Goal: Information Seeking & Learning: Understand process/instructions

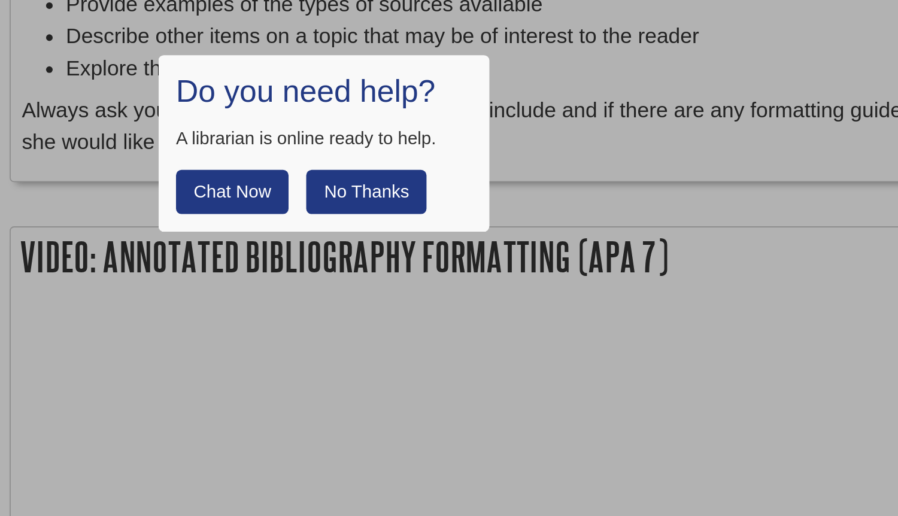
scroll to position [1235, 0]
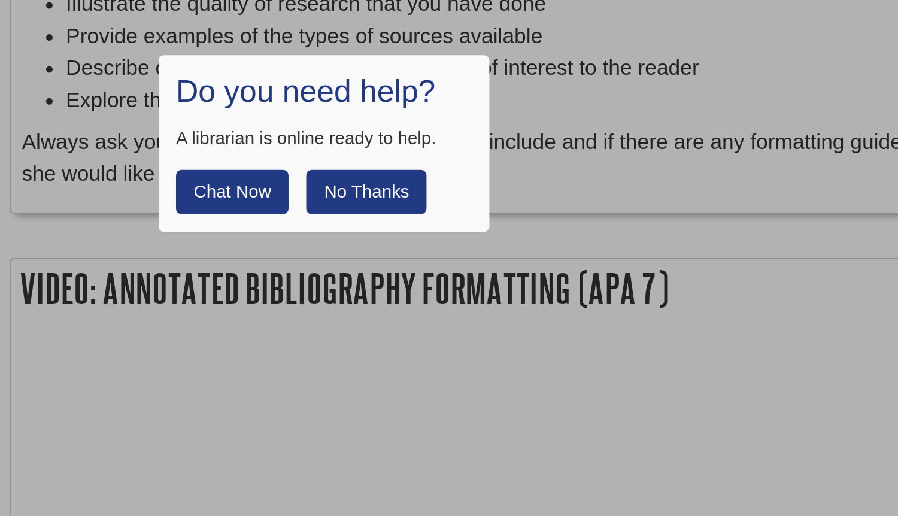
click at [514, 44] on h1 "Do you need help?" at bounding box center [449, 50] width 161 height 20
click at [467, 101] on button "No Thanks" at bounding box center [472, 104] width 65 height 24
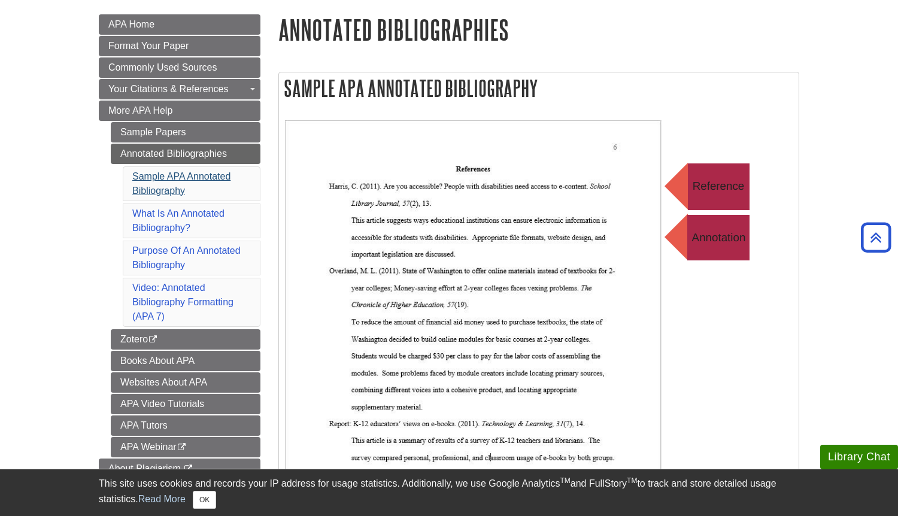
scroll to position [164, 0]
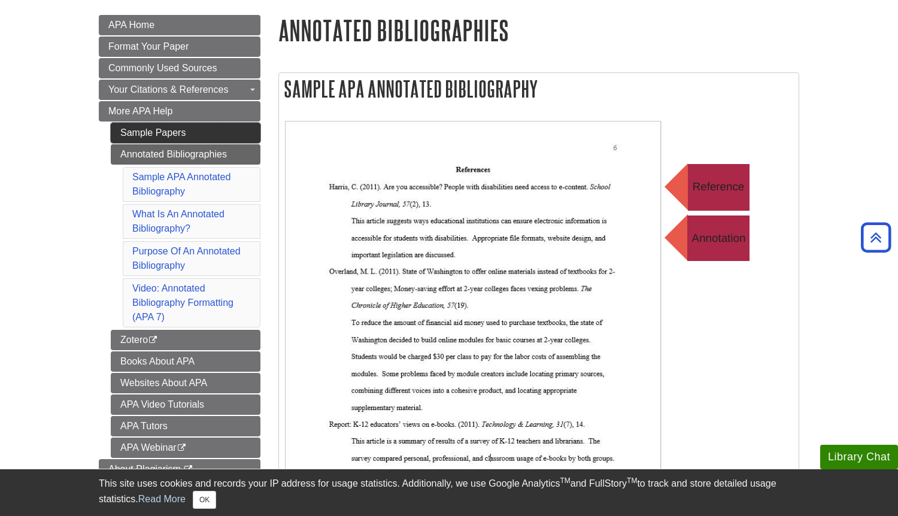
click at [155, 128] on link "Sample Papers" at bounding box center [186, 133] width 150 height 20
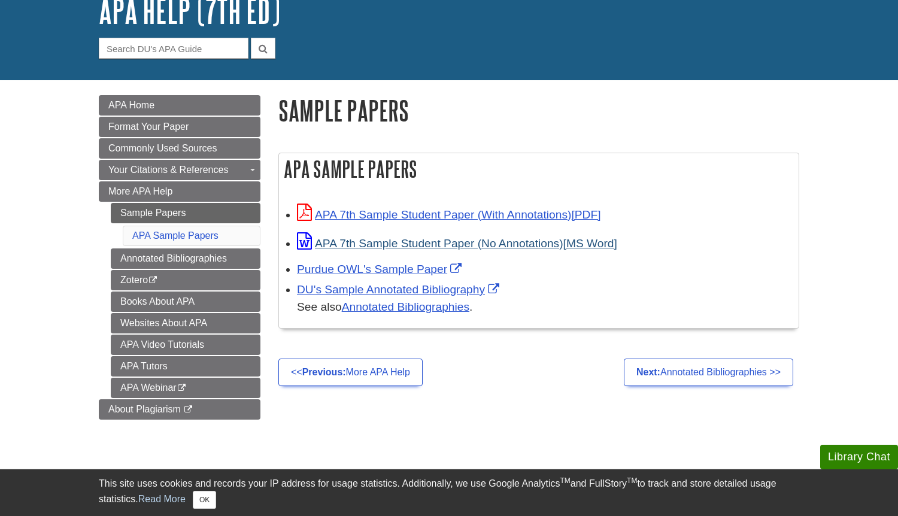
scroll to position [92, 0]
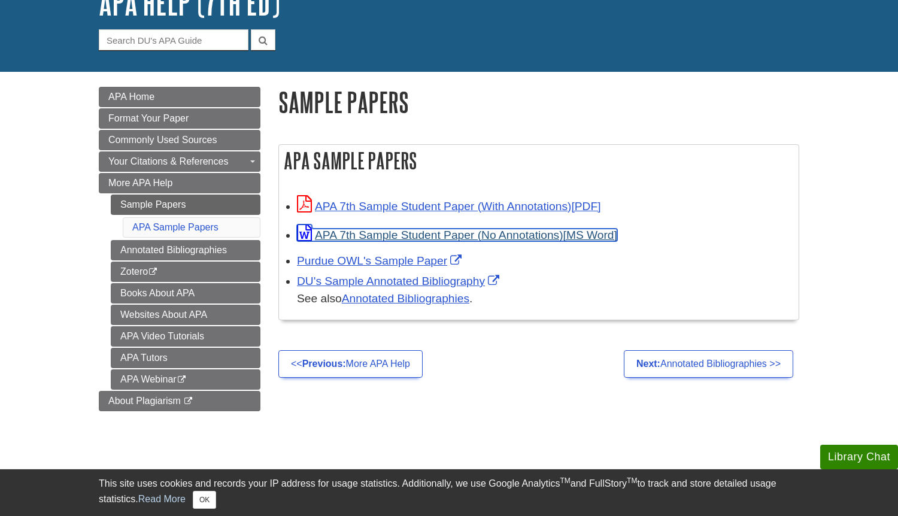
click at [371, 235] on link "APA 7th Sample Student Paper (No Annotations)" at bounding box center [457, 235] width 320 height 13
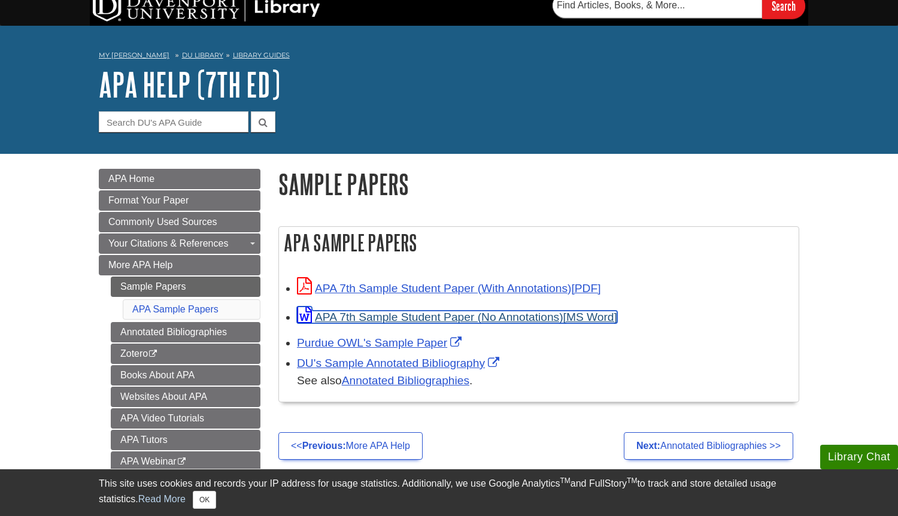
scroll to position [11, 0]
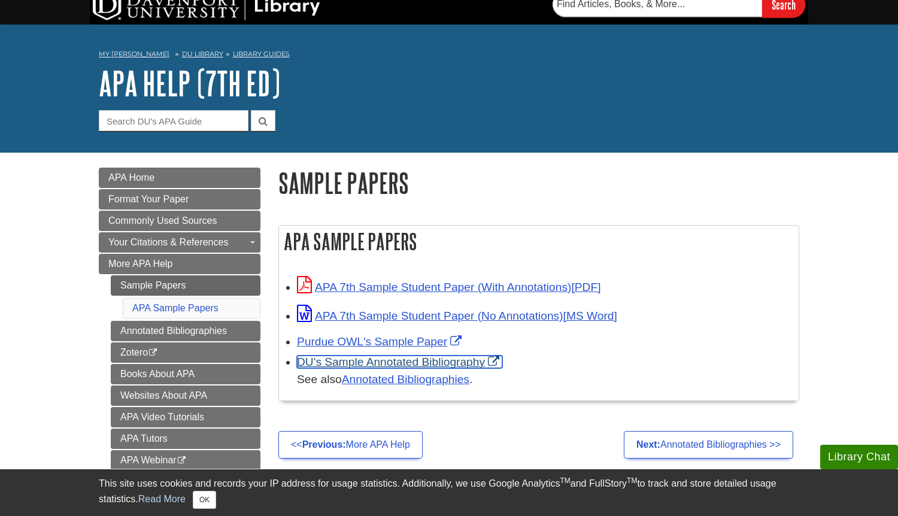
click at [407, 364] on link "DU's Sample Annotated Bibliography" at bounding box center [399, 362] width 205 height 13
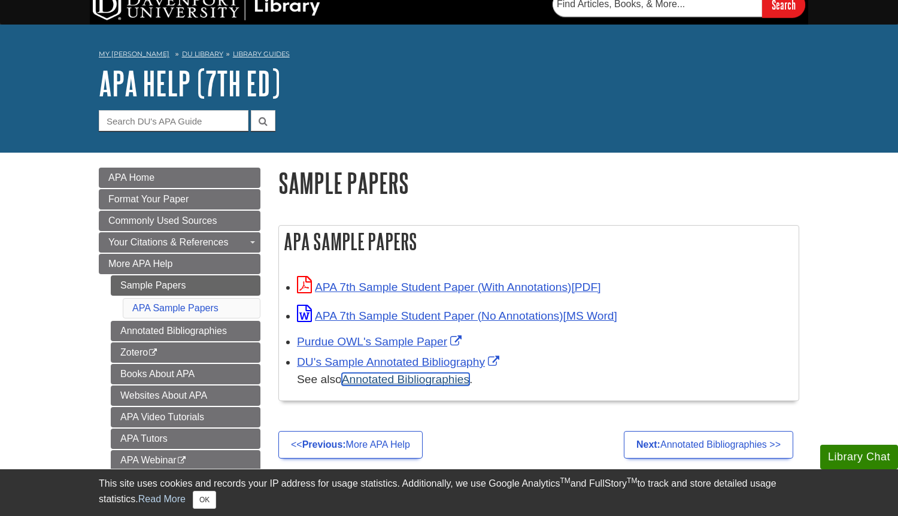
click at [376, 382] on link "Annotated Bibliographies" at bounding box center [406, 379] width 128 height 13
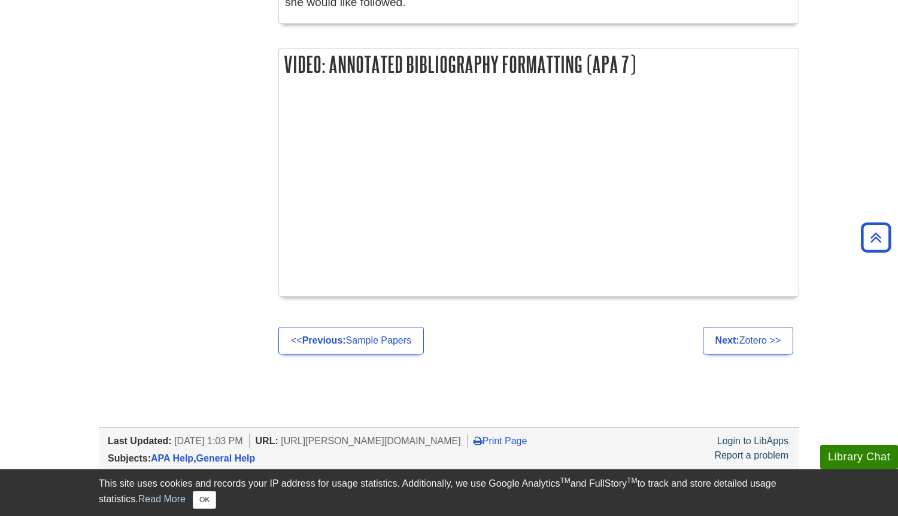
scroll to position [1494, 0]
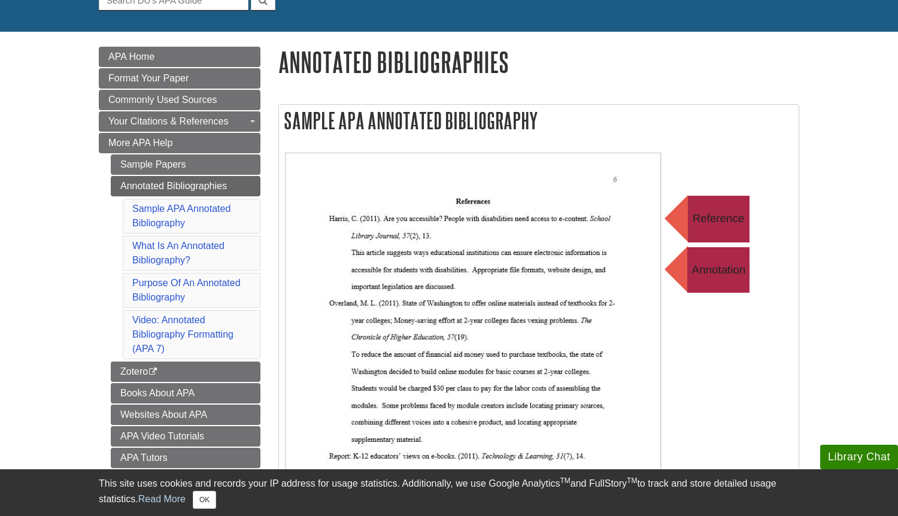
scroll to position [136, 0]
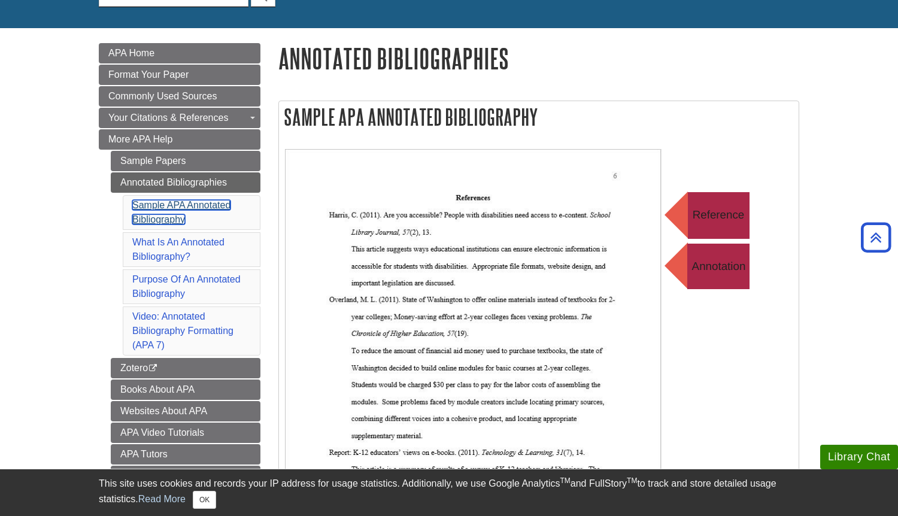
click at [168, 207] on link "Sample APA Annotated Bibliography" at bounding box center [181, 212] width 98 height 25
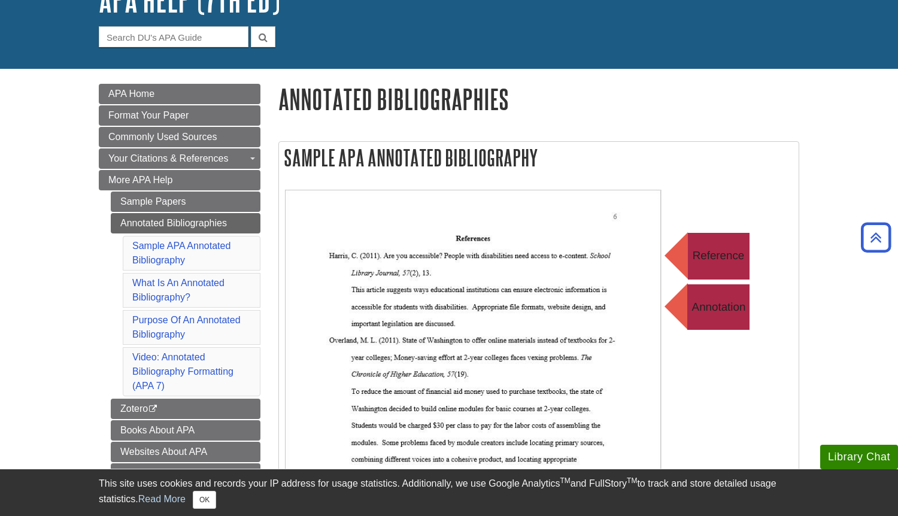
scroll to position [55, 0]
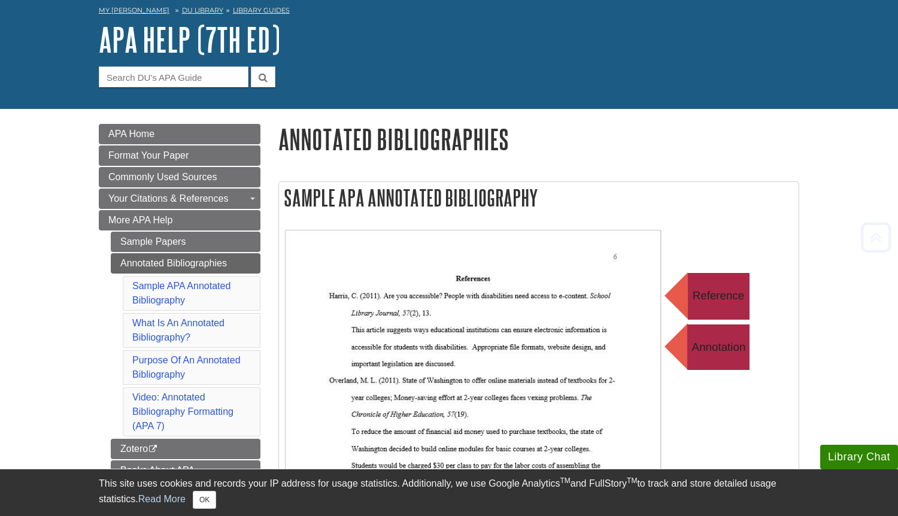
click at [444, 278] on img at bounding box center [524, 469] width 479 height 479
click at [707, 292] on img at bounding box center [524, 469] width 479 height 479
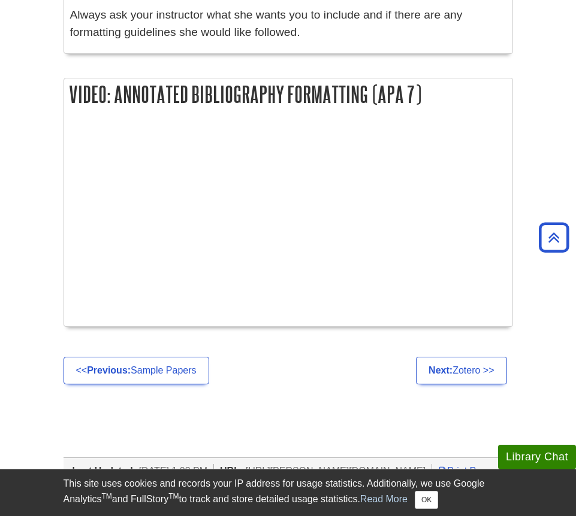
scroll to position [1621, 0]
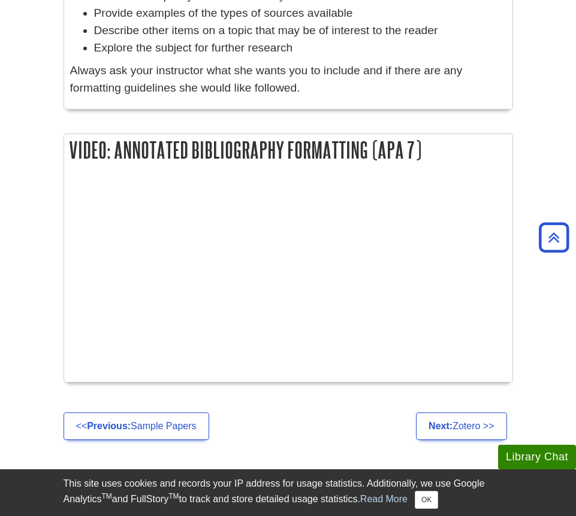
click at [373, 174] on div "Video: Annotated Bibliography Formatting (APA 7)" at bounding box center [287, 258] width 449 height 249
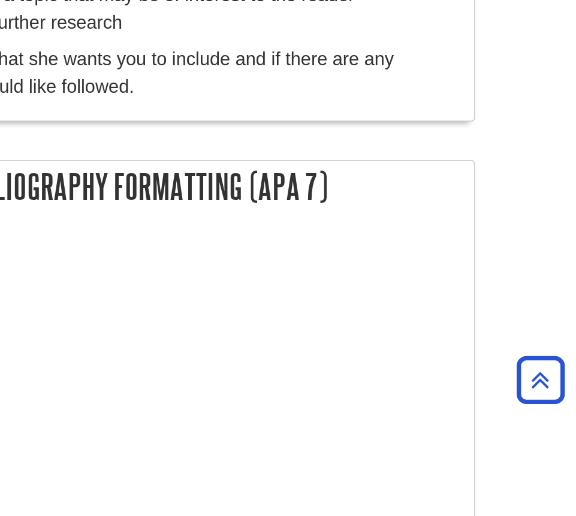
scroll to position [1655, 0]
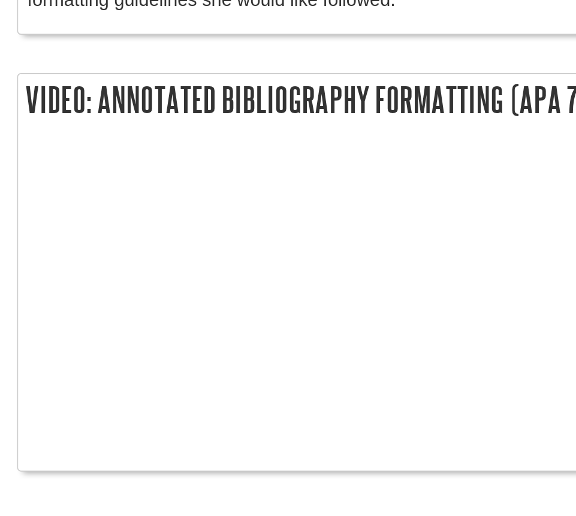
click at [184, 123] on h2 "Video: Annotated Bibliography Formatting (APA 7)" at bounding box center [288, 117] width 448 height 32
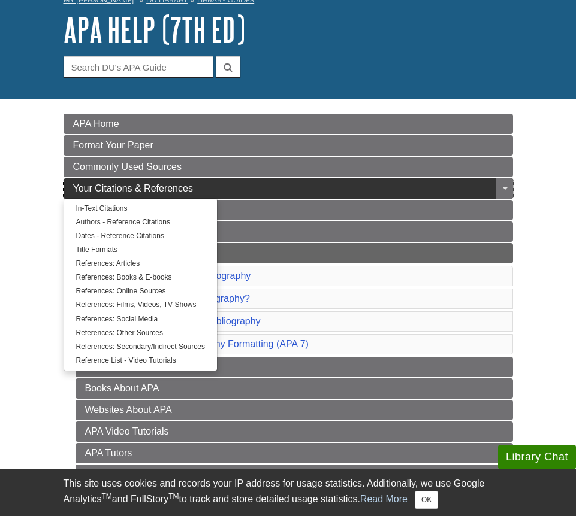
scroll to position [68, 0]
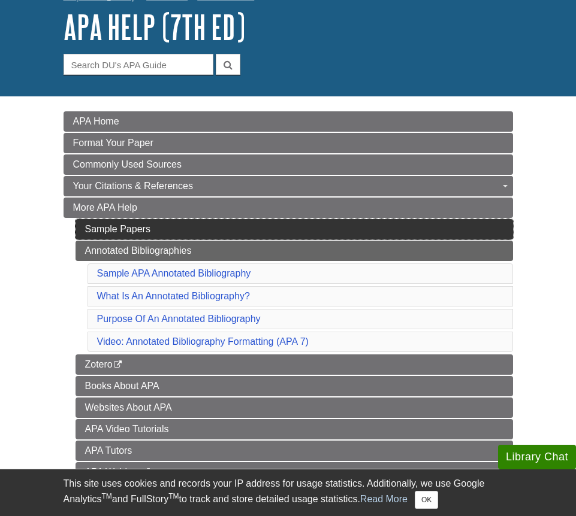
click at [117, 226] on link "Sample Papers" at bounding box center [293, 229] width 437 height 20
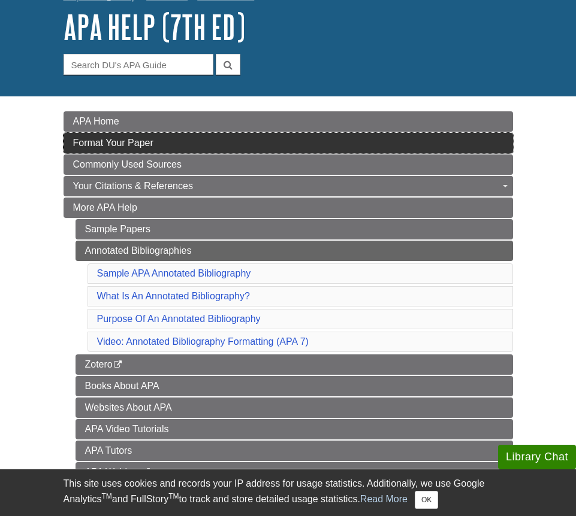
click at [120, 147] on span "Format Your Paper" at bounding box center [113, 143] width 80 height 10
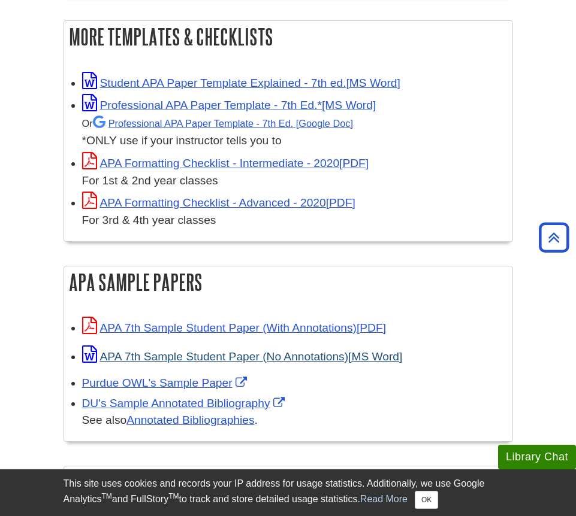
scroll to position [374, 0]
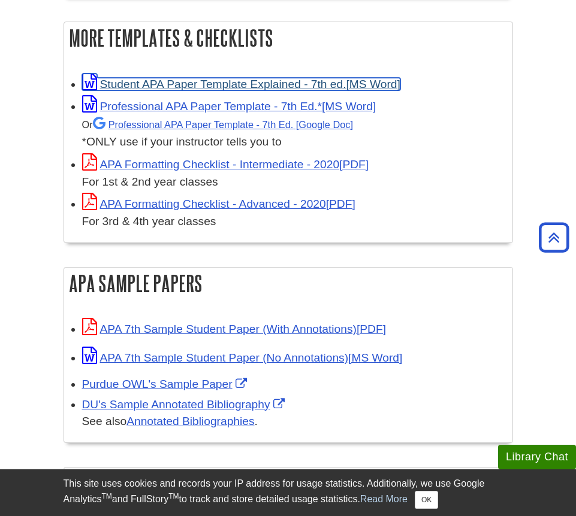
click at [181, 79] on link "Student APA Paper Template Explained - 7th ed." at bounding box center [241, 84] width 318 height 13
